Goal: Transaction & Acquisition: Subscribe to service/newsletter

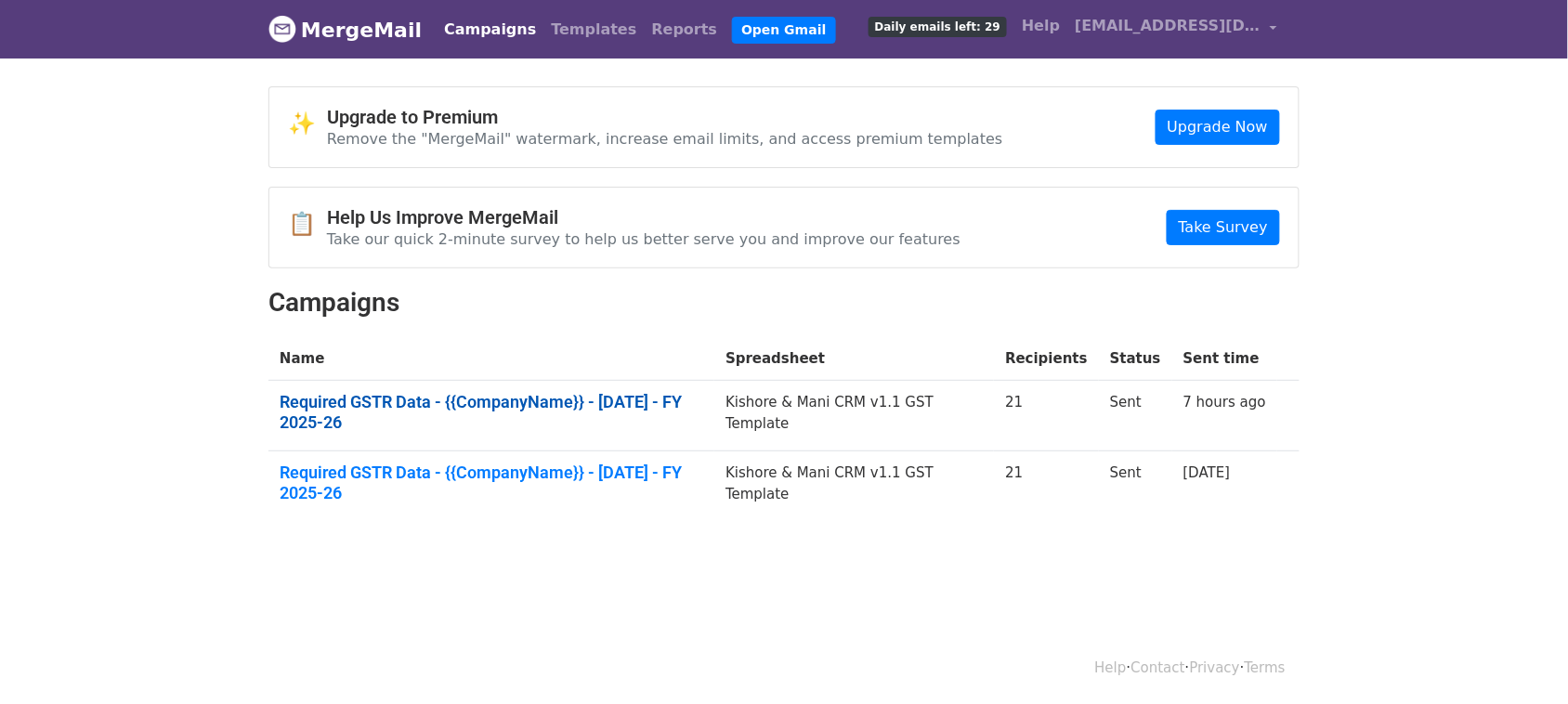
click at [693, 406] on link "Required GSTR Data - {{CompanyName}} - August 2025 - FY 2025-26" at bounding box center [491, 412] width 424 height 40
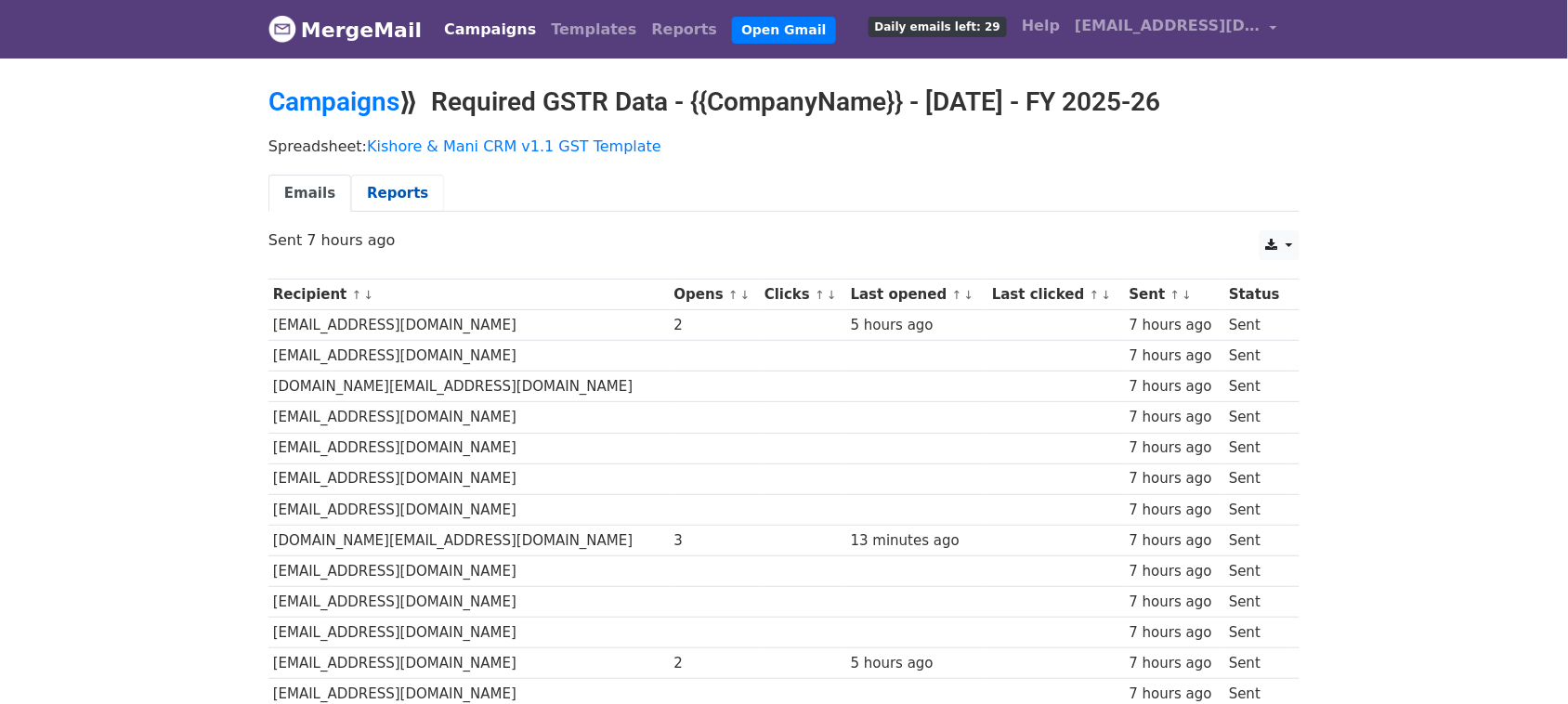
click at [386, 186] on link "Reports" at bounding box center [397, 193] width 93 height 38
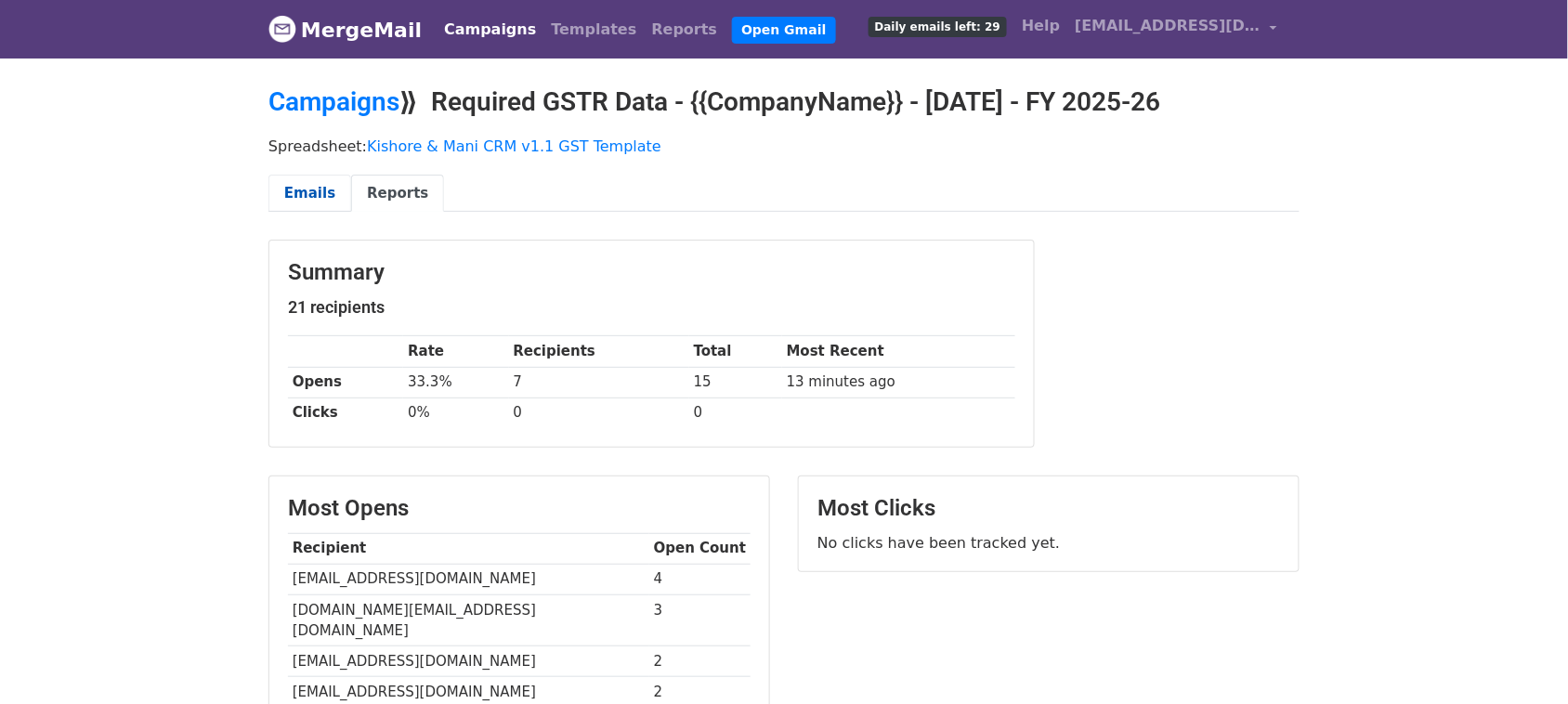
click at [323, 192] on link "Emails" at bounding box center [309, 193] width 82 height 38
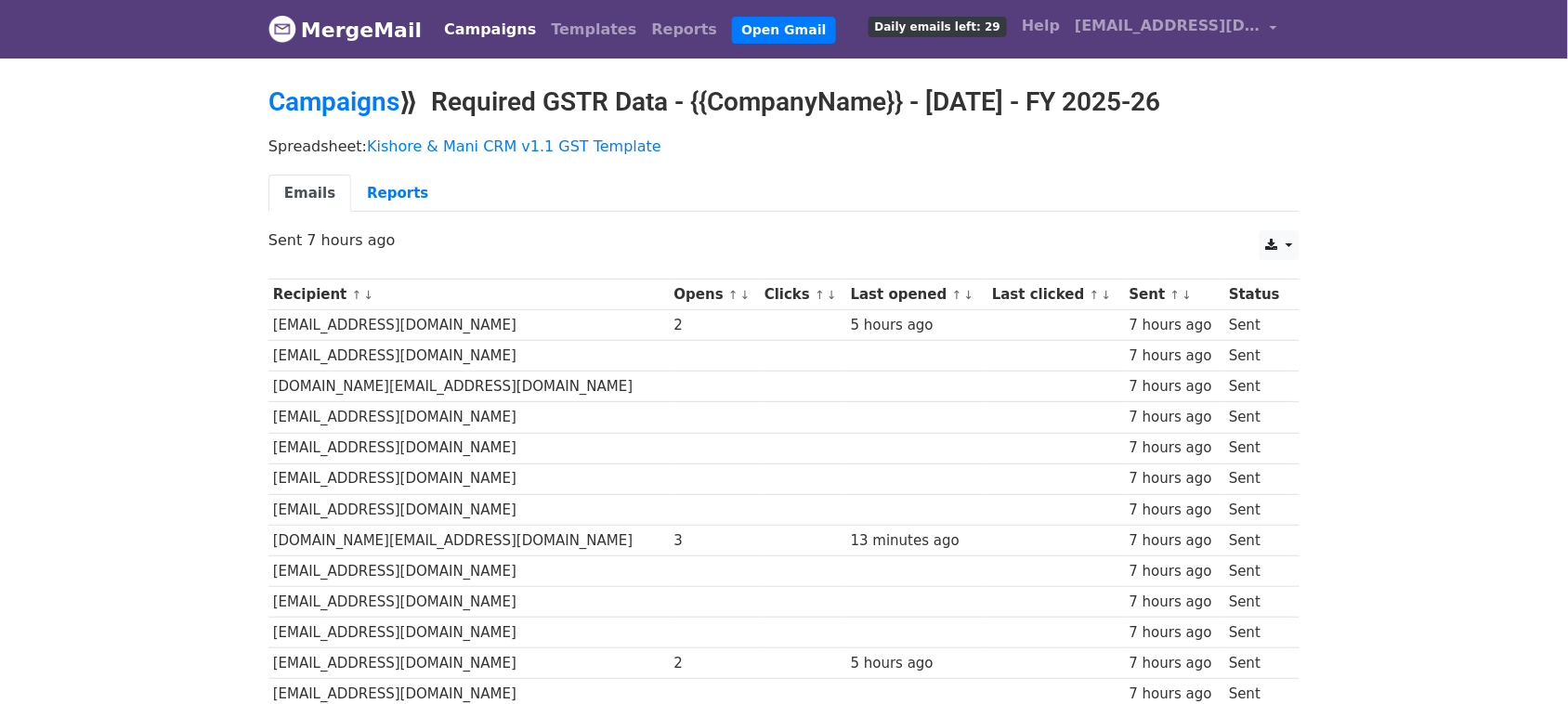
click at [471, 38] on link "Campaigns" at bounding box center [490, 29] width 107 height 37
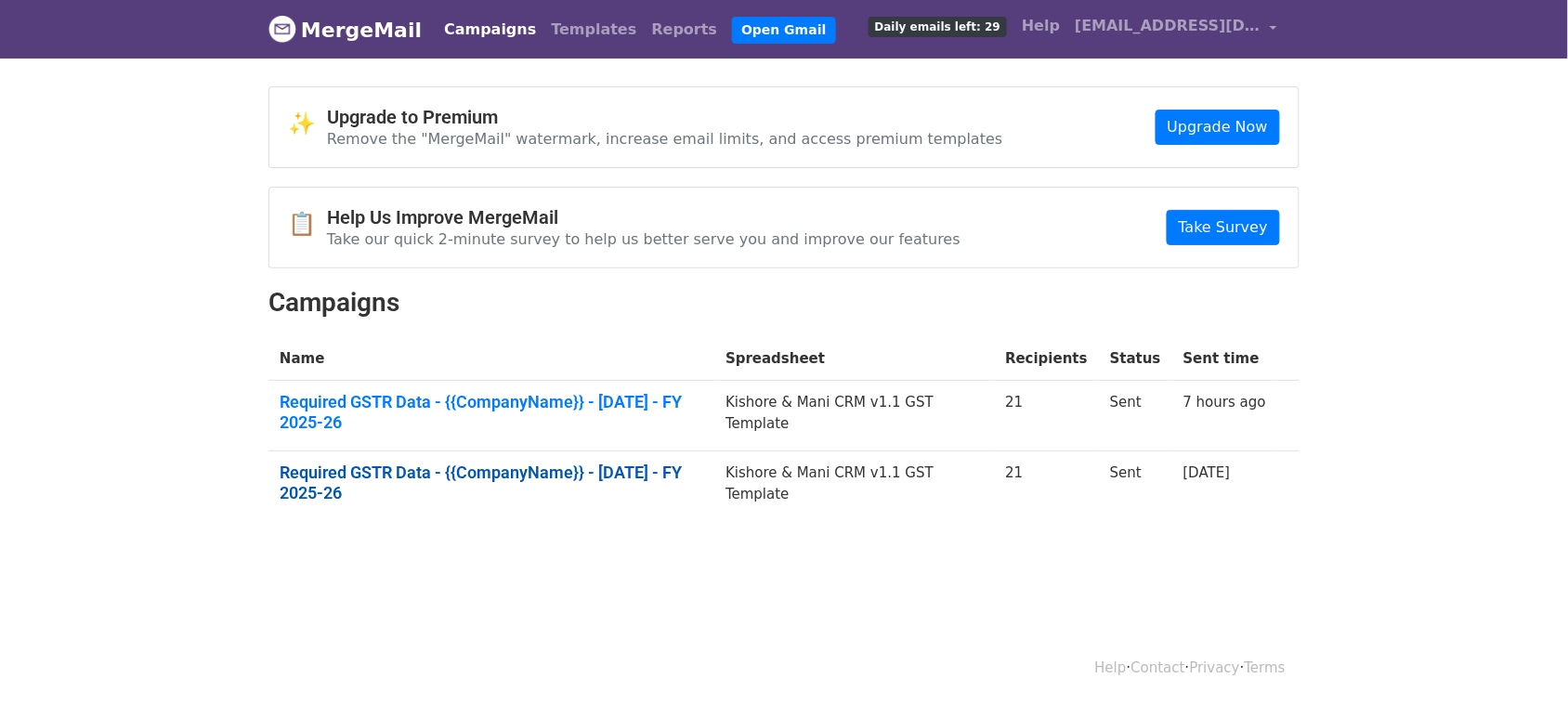
click at [435, 469] on link "Required GSTR Data - {{CompanyName}} - July 2025 - FY 2025-26" at bounding box center [491, 482] width 424 height 40
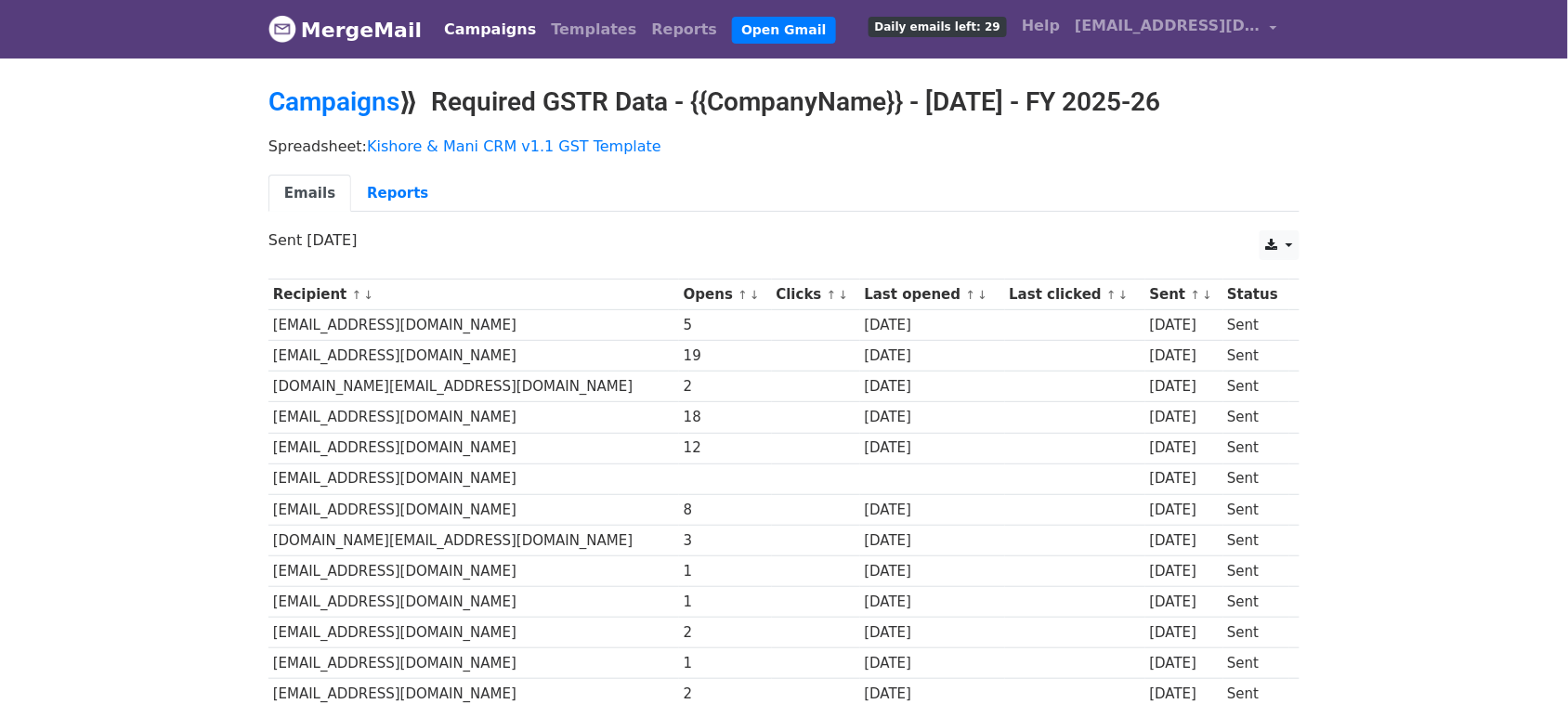
click at [477, 30] on link "Campaigns" at bounding box center [490, 29] width 107 height 37
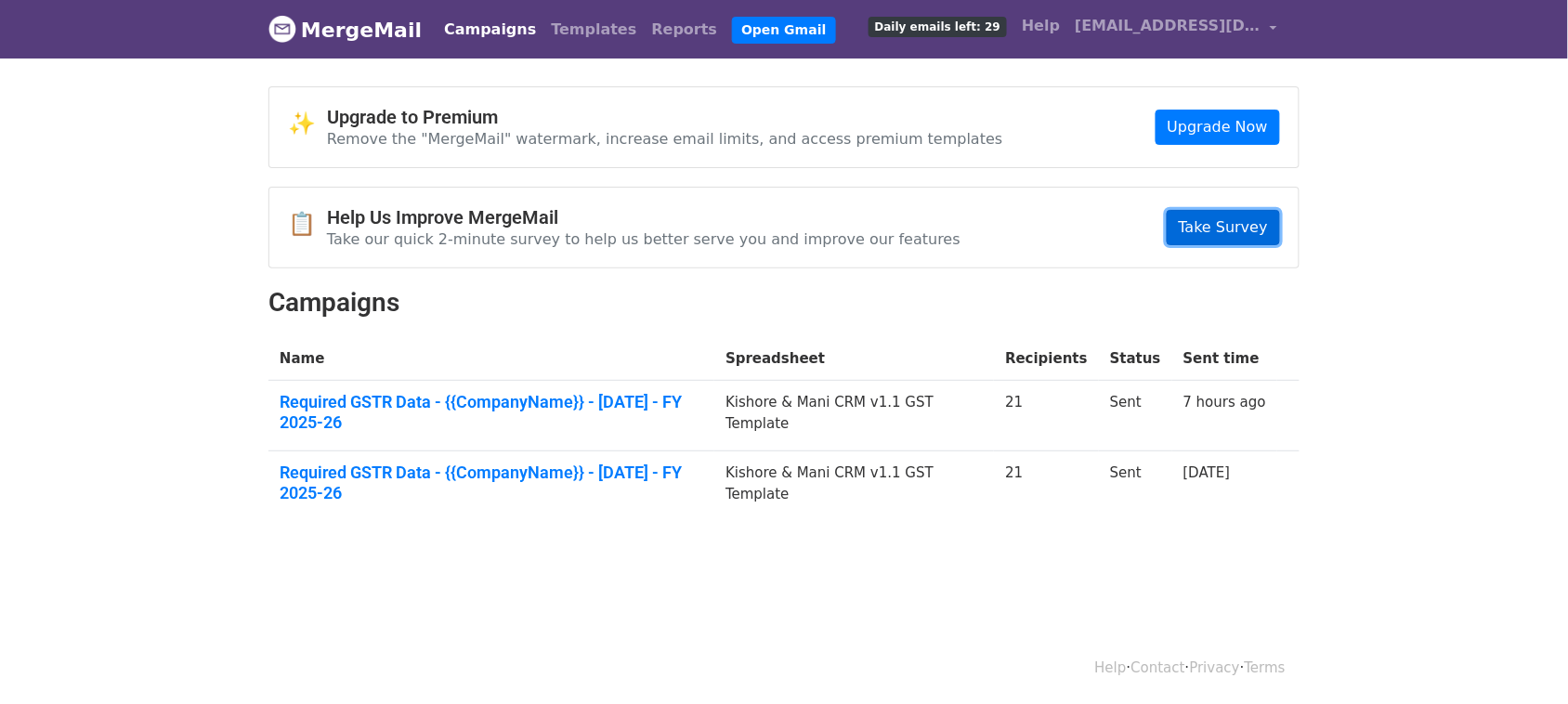
click at [1236, 224] on link "Take Survey" at bounding box center [1224, 226] width 114 height 35
click at [1206, 132] on link "Upgrade Now" at bounding box center [1217, 127] width 124 height 35
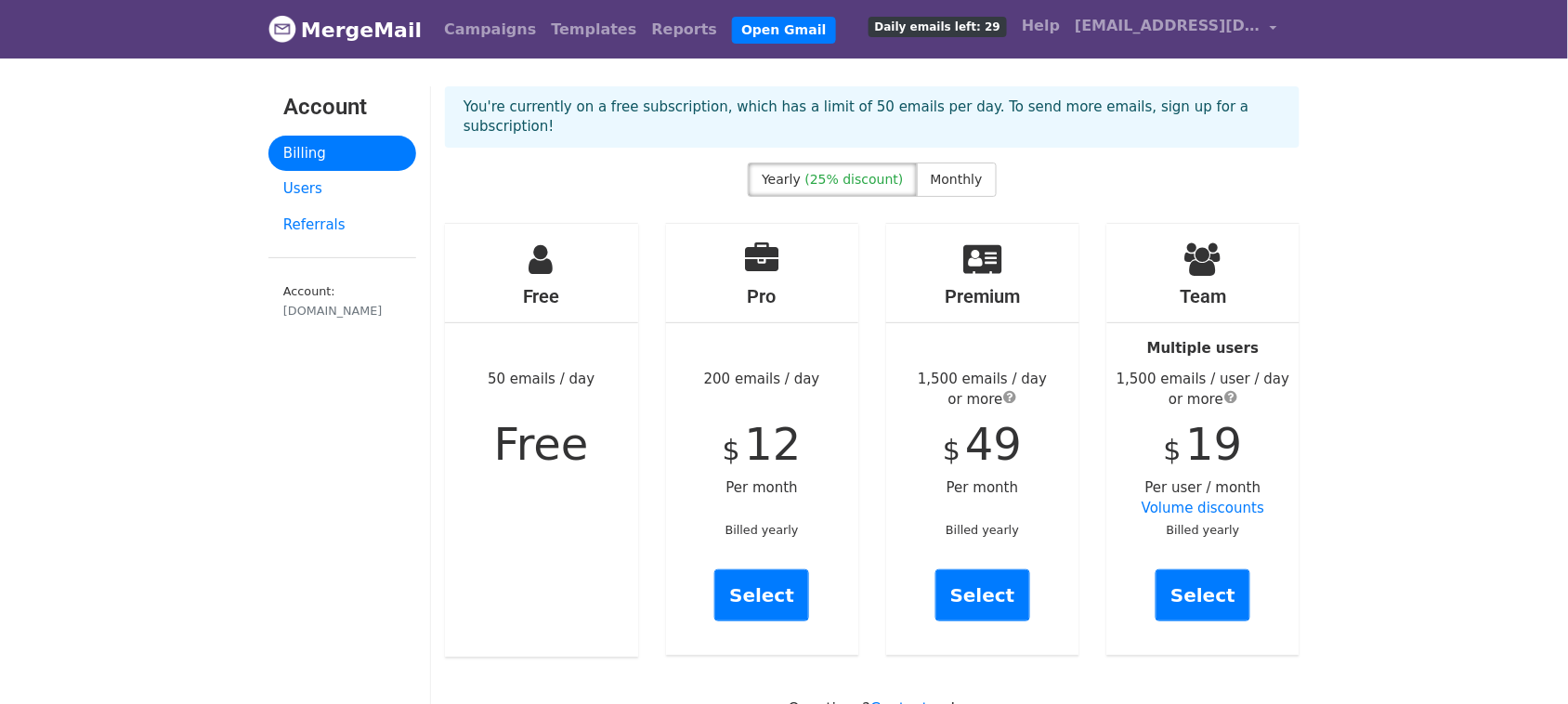
scroll to position [116, 0]
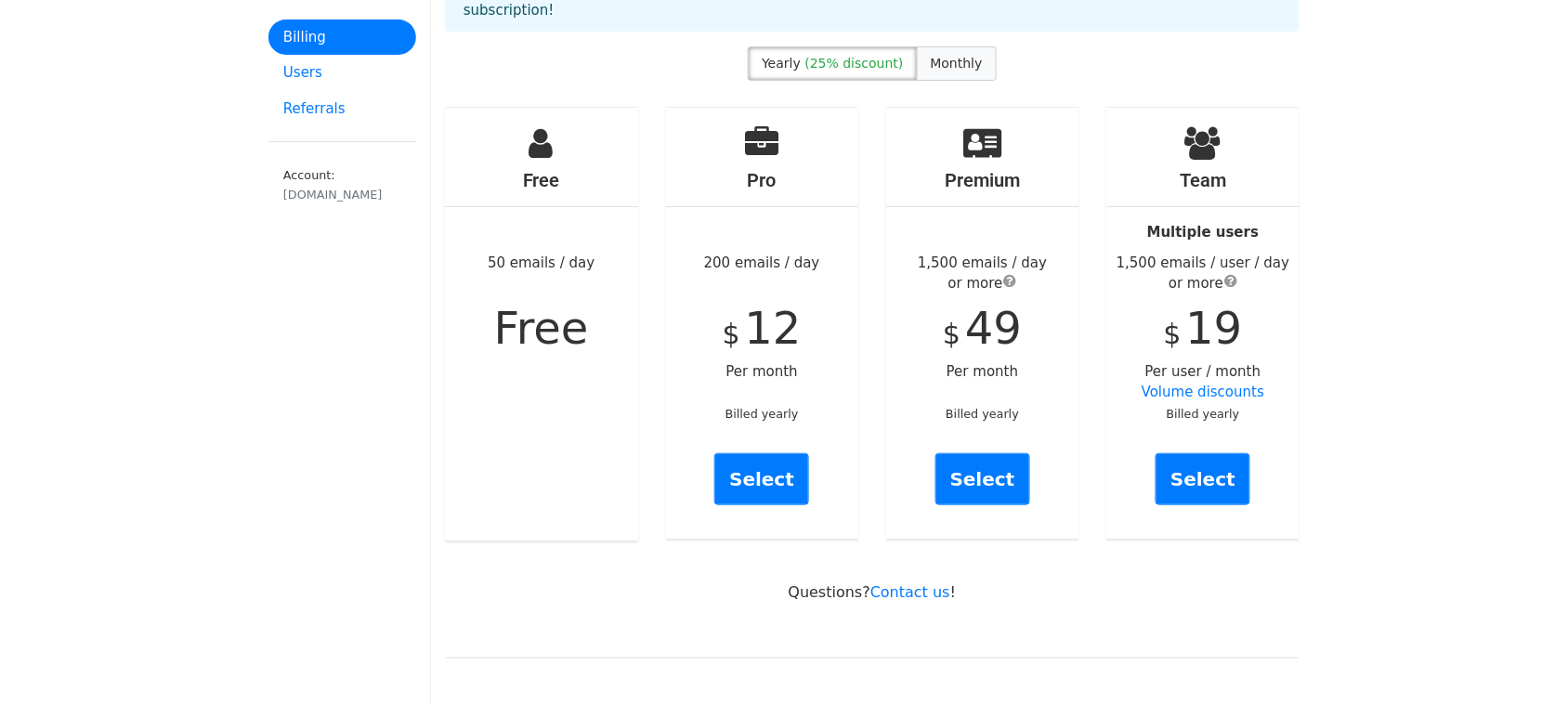
click at [939, 51] on label "Monthly" at bounding box center [957, 63] width 80 height 34
click at [939, 54] on label "Monthly" at bounding box center [957, 63] width 80 height 34
click at [888, 56] on span "(25% discount)" at bounding box center [855, 63] width 99 height 15
click at [950, 56] on span "Monthly" at bounding box center [957, 63] width 52 height 15
click at [897, 47] on label "Yearly (25% discount)" at bounding box center [832, 63] width 169 height 34
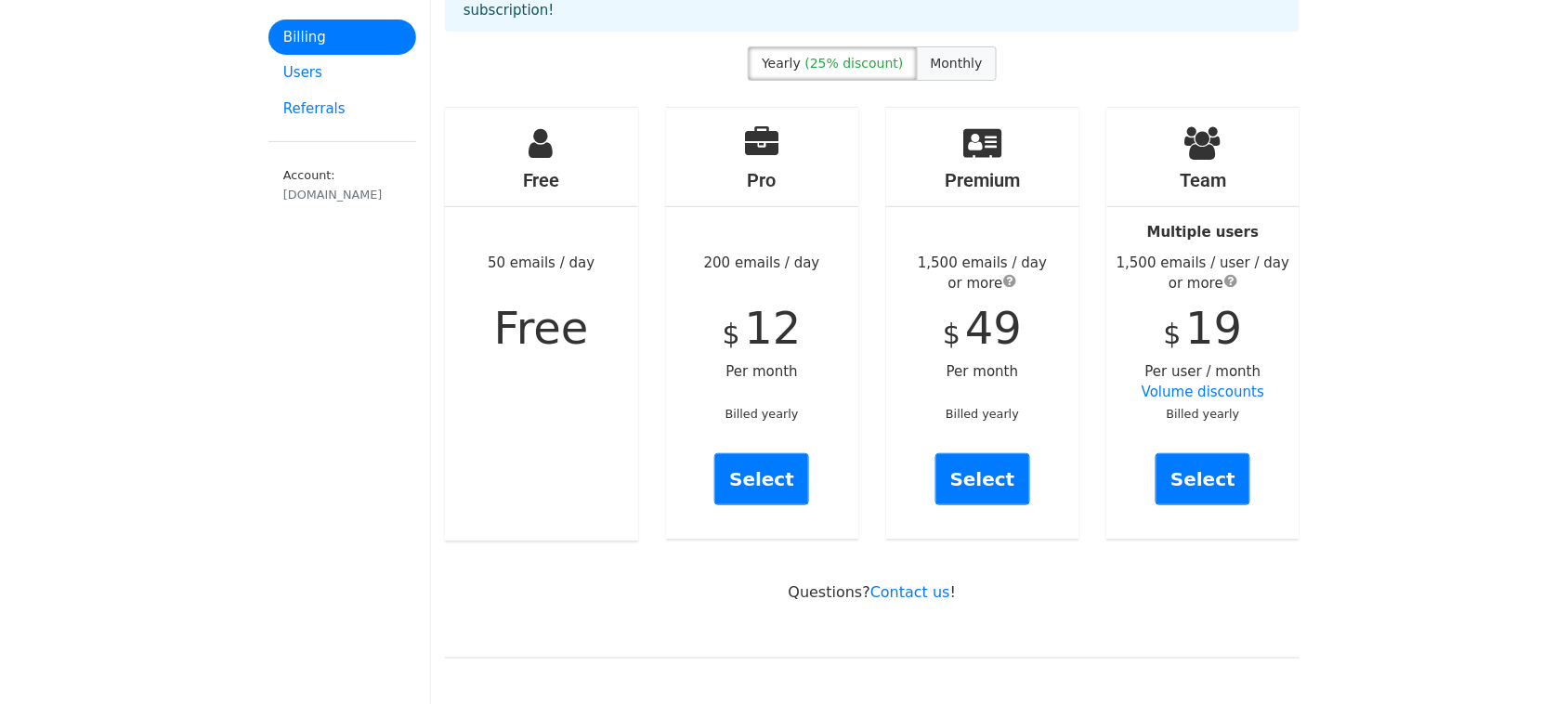
click at [931, 56] on span "Monthly" at bounding box center [957, 63] width 52 height 15
click at [818, 56] on span "(25% discount)" at bounding box center [855, 63] width 99 height 15
click at [941, 54] on label "Monthly" at bounding box center [957, 63] width 80 height 34
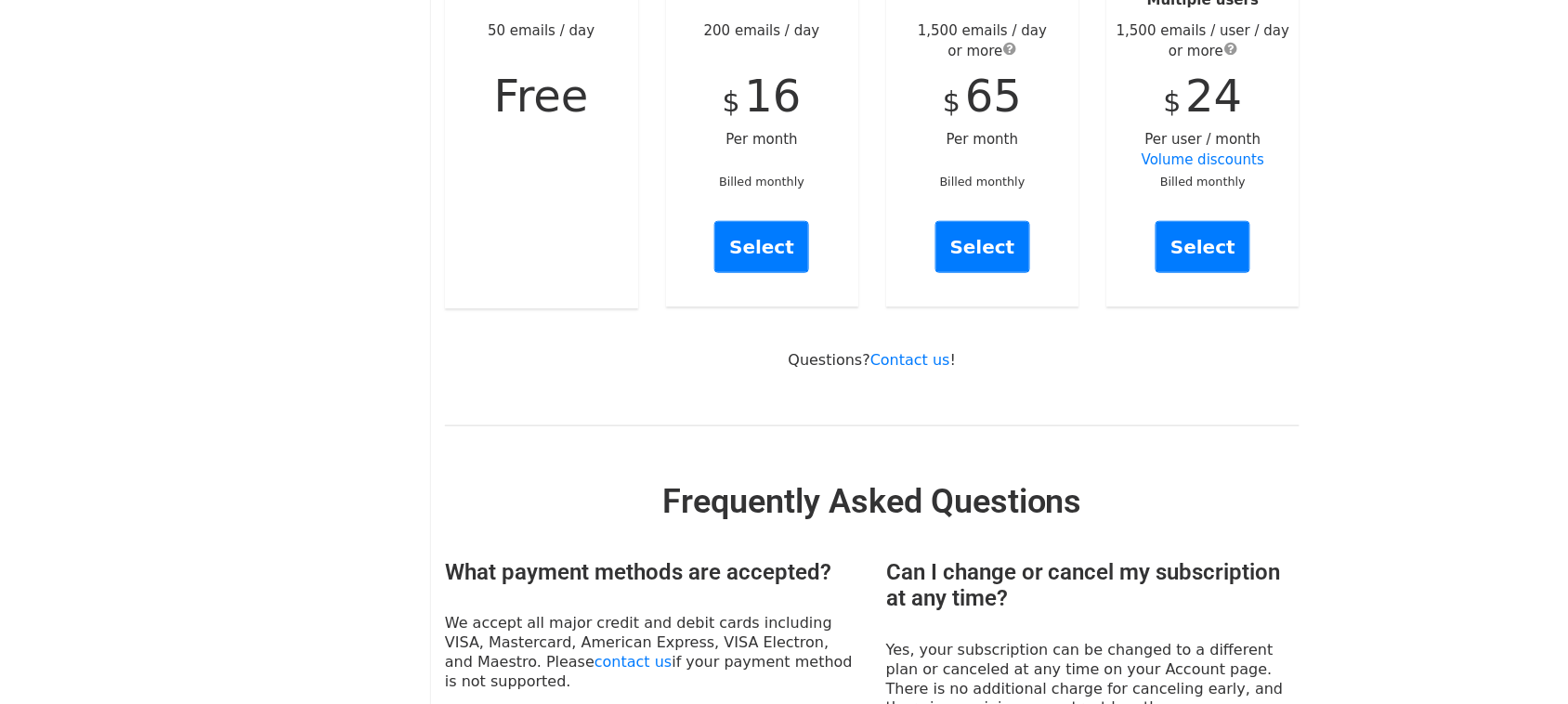
scroll to position [232, 0]
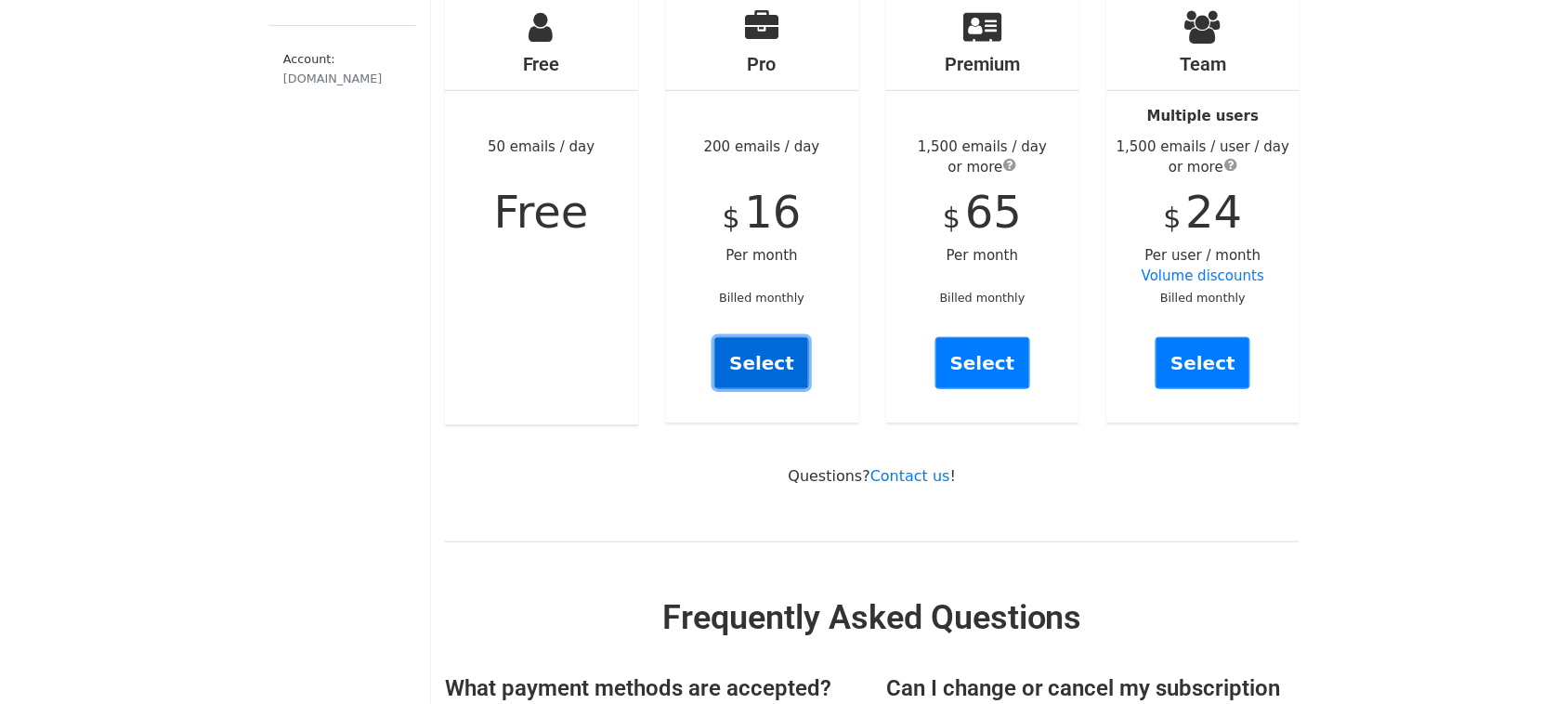
click at [776, 337] on link "Select" at bounding box center [762, 363] width 95 height 52
